Goal: Task Accomplishment & Management: Manage account settings

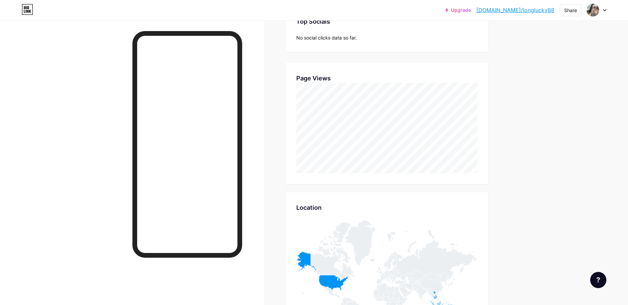
scroll to position [305, 628]
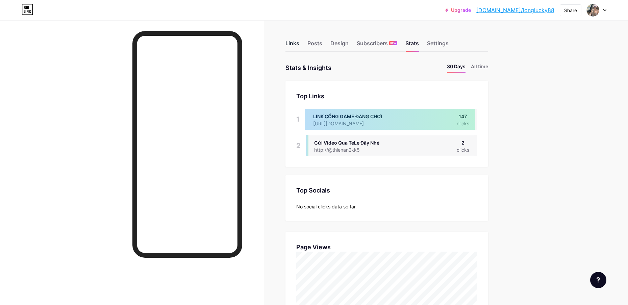
click at [297, 44] on div "Links" at bounding box center [293, 45] width 14 height 12
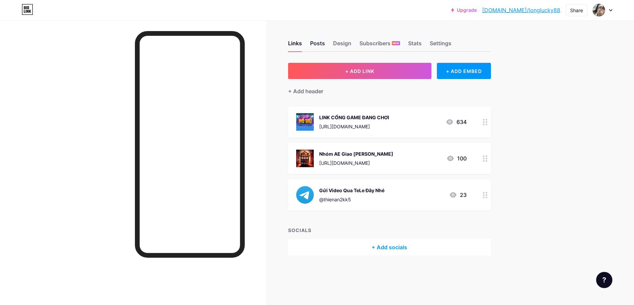
click at [316, 44] on div "Posts" at bounding box center [317, 45] width 15 height 12
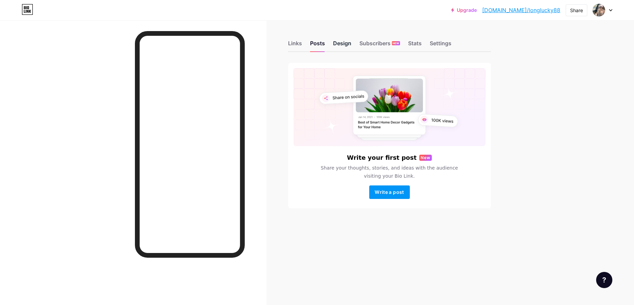
click at [342, 45] on div "Design" at bounding box center [342, 45] width 18 height 12
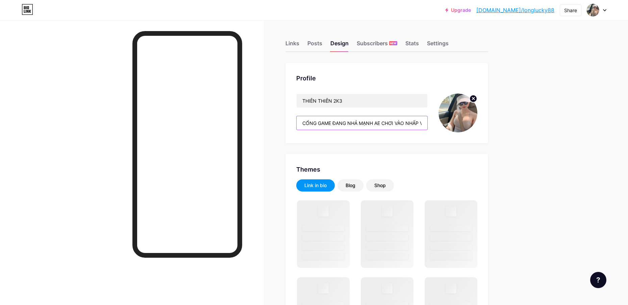
click at [419, 123] on input "CỔNG GAME ĐANG NHẢ MẠNH AE CHƠI VÀO NHẤP VÀO LINK LẤY CỔNG NHÉ" at bounding box center [362, 123] width 131 height 14
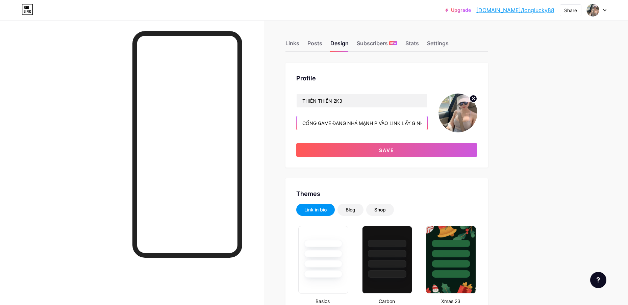
click at [426, 124] on input "CỔNG GAME ĐANG NHẢ MẠNH P VÀO LINK LẤY G NHÉ" at bounding box center [362, 123] width 131 height 14
click at [422, 123] on input "CỔNG GAME ĐANG NHẢ MG" at bounding box center [362, 123] width 131 height 14
type input "C"
type input "ANH EM CẦN HỖ TRỢ NT QUA TÈ LÉ MÌNH NHÉ ?"
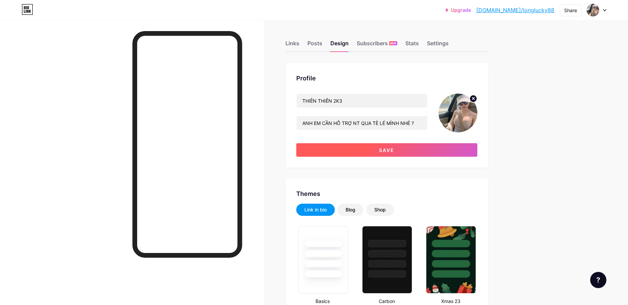
click at [416, 150] on button "Save" at bounding box center [386, 150] width 181 height 14
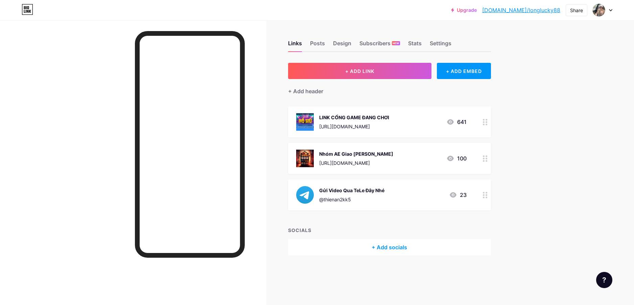
click at [481, 123] on div at bounding box center [484, 121] width 11 height 31
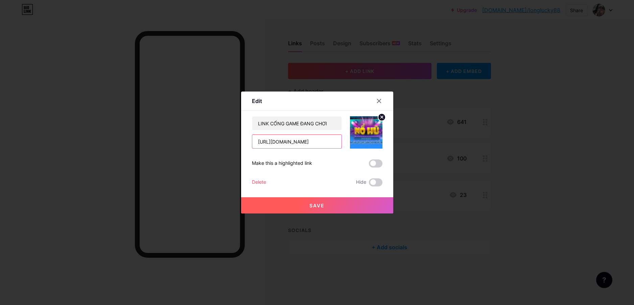
drag, startPoint x: 312, startPoint y: 141, endPoint x: 302, endPoint y: 143, distance: 10.2
click at [302, 143] on input "[URL][DOMAIN_NAME]" at bounding box center [296, 142] width 89 height 14
drag, startPoint x: 322, startPoint y: 142, endPoint x: 302, endPoint y: 143, distance: 20.4
click at [302, 143] on input "[URL][DOMAIN_NAME]" at bounding box center [296, 142] width 89 height 14
paste input "rr1083.com"
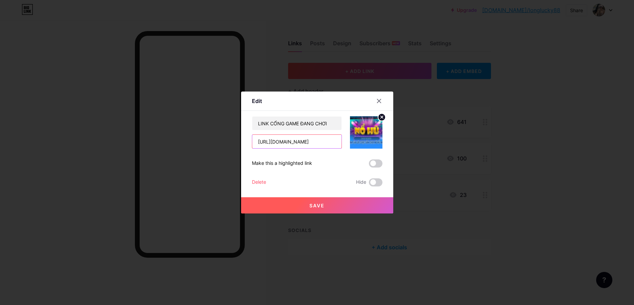
type input "https://rr88d1d25qc.rr1083.com/register.html"
click at [337, 205] on button "Save" at bounding box center [317, 205] width 152 height 16
